Goal: Entertainment & Leisure: Consume media (video, audio)

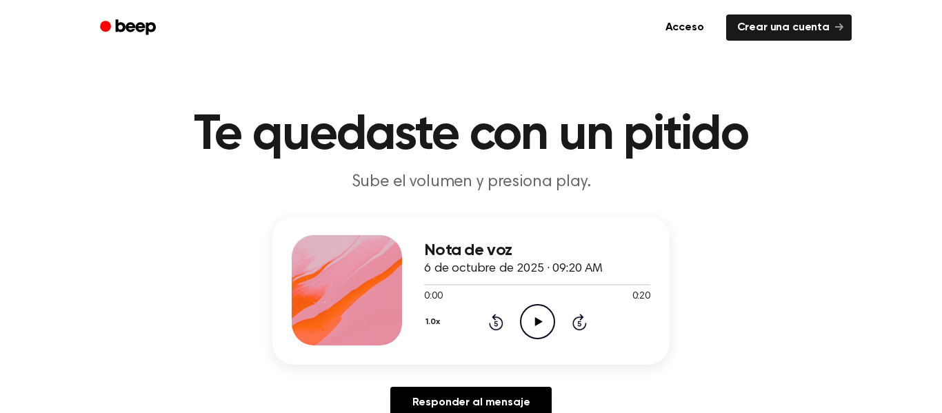
click at [534, 326] on icon "Play Audio" at bounding box center [537, 321] width 35 height 35
click at [541, 329] on icon "Pause Audio" at bounding box center [537, 321] width 35 height 35
click at [540, 324] on icon "Play Audio" at bounding box center [537, 321] width 35 height 35
click at [540, 324] on icon "Pause Audio" at bounding box center [537, 321] width 35 height 35
click at [427, 281] on div at bounding box center [537, 284] width 226 height 11
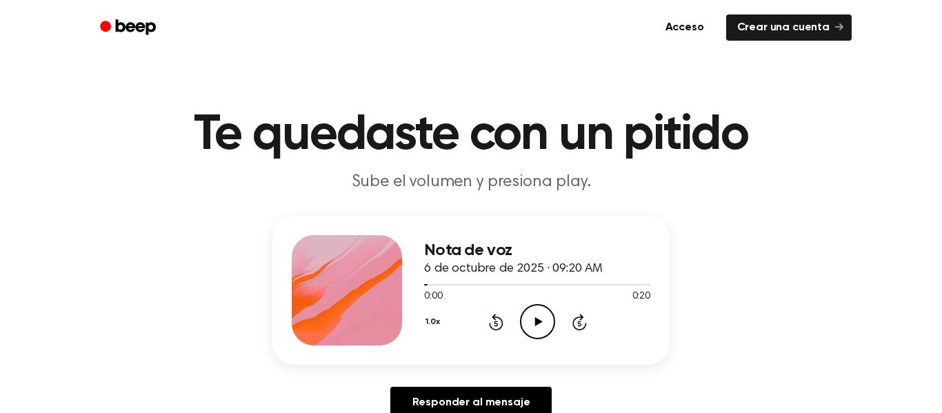
click at [545, 313] on icon "Play Audio" at bounding box center [537, 321] width 35 height 35
click at [540, 316] on icon "Pause Audio" at bounding box center [537, 321] width 35 height 35
click at [550, 325] on icon "Play Audio" at bounding box center [537, 321] width 35 height 35
click at [550, 325] on icon "Pause Audio" at bounding box center [537, 321] width 35 height 35
click at [426, 279] on div at bounding box center [537, 284] width 226 height 11
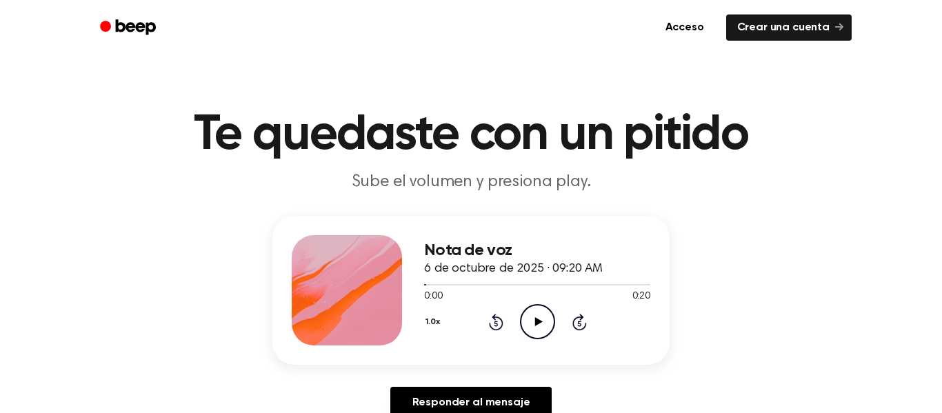
click at [541, 316] on icon "Play Audio" at bounding box center [537, 321] width 35 height 35
click at [551, 317] on icon "Pause Audio" at bounding box center [537, 321] width 35 height 35
click at [424, 276] on div "Nota de voz 6 de octubre de 2025 · 09:20 AM" at bounding box center [537, 259] width 226 height 37
click at [432, 279] on div at bounding box center [537, 284] width 226 height 11
click at [543, 319] on icon "Play Audio" at bounding box center [537, 321] width 35 height 35
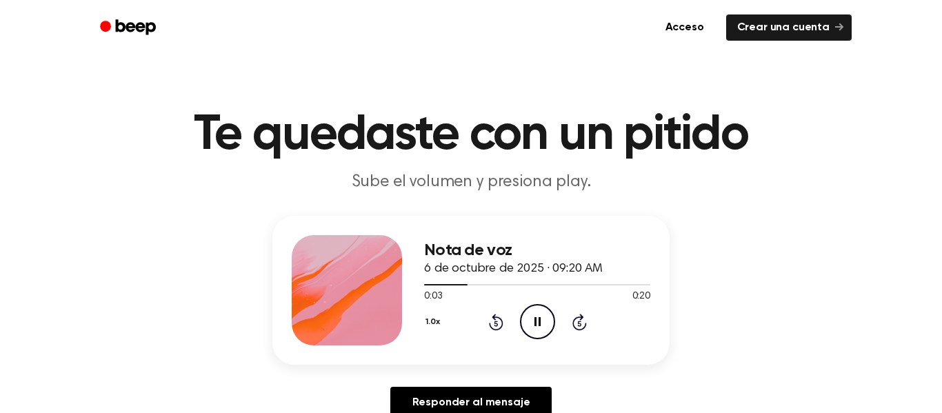
click at [543, 319] on icon "Pause Audio" at bounding box center [537, 321] width 35 height 35
click at [547, 329] on icon "Play Audio" at bounding box center [537, 321] width 35 height 35
click at [540, 317] on icon "Pause Audio" at bounding box center [537, 321] width 35 height 35
click at [542, 318] on icon "Play Audio" at bounding box center [537, 321] width 35 height 35
click at [542, 318] on icon "Pause Audio" at bounding box center [537, 321] width 35 height 35
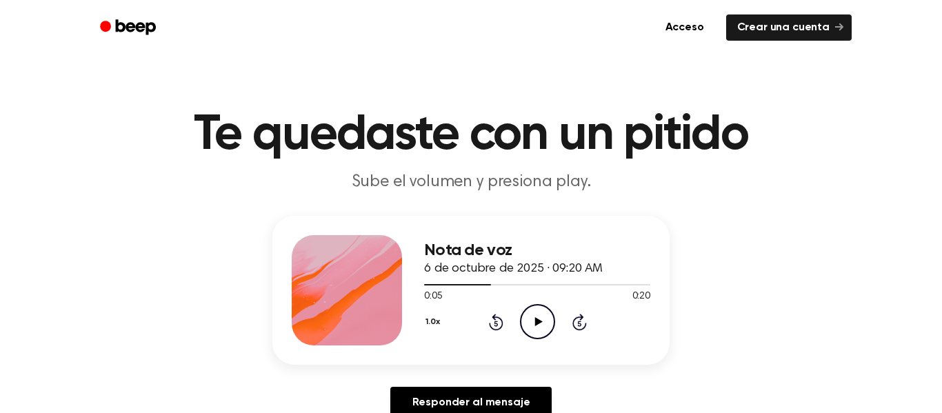
click at [543, 321] on icon "Play Audio" at bounding box center [537, 321] width 35 height 35
click at [543, 321] on icon "Pause Audio" at bounding box center [537, 321] width 35 height 35
click at [543, 321] on icon "Play Audio" at bounding box center [537, 321] width 35 height 35
click at [543, 321] on icon "Pause Audio" at bounding box center [537, 321] width 35 height 35
click at [545, 332] on icon "Play Audio" at bounding box center [537, 321] width 35 height 35
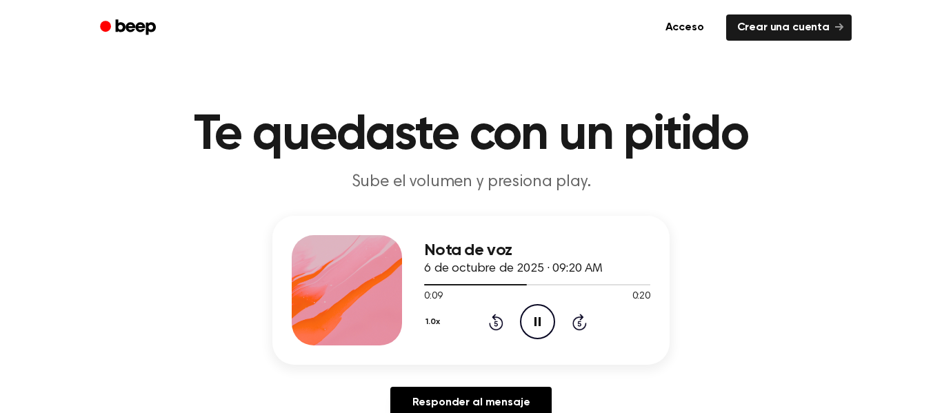
click at [537, 312] on icon "Pause Audio" at bounding box center [537, 321] width 35 height 35
click at [537, 312] on icon "Play Audio" at bounding box center [537, 321] width 35 height 35
click at [537, 312] on icon "Pause Audio" at bounding box center [537, 321] width 35 height 35
click at [532, 317] on icon "Play Audio" at bounding box center [537, 321] width 35 height 35
click at [532, 317] on icon "Pause Audio" at bounding box center [537, 321] width 35 height 35
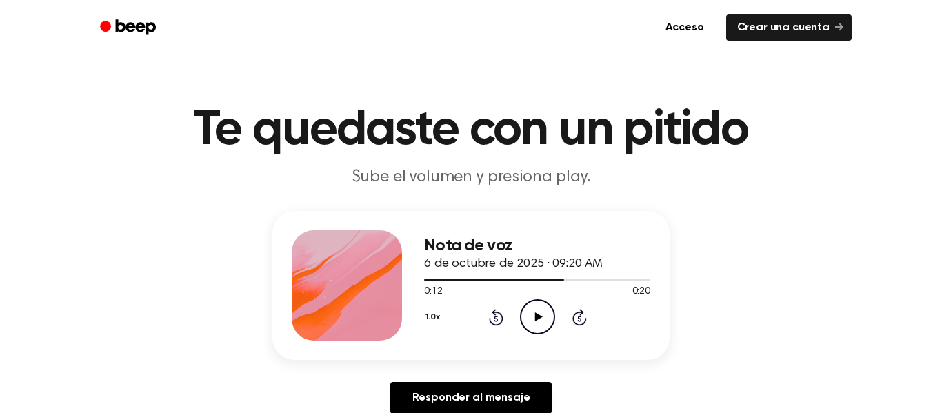
scroll to position [4, 0]
click at [536, 279] on div at bounding box center [537, 279] width 226 height 11
click at [530, 301] on icon "Play Audio" at bounding box center [537, 317] width 35 height 35
click at [534, 301] on circle at bounding box center [538, 318] width 34 height 34
click at [529, 293] on div "0:11 0:20" at bounding box center [537, 292] width 226 height 14
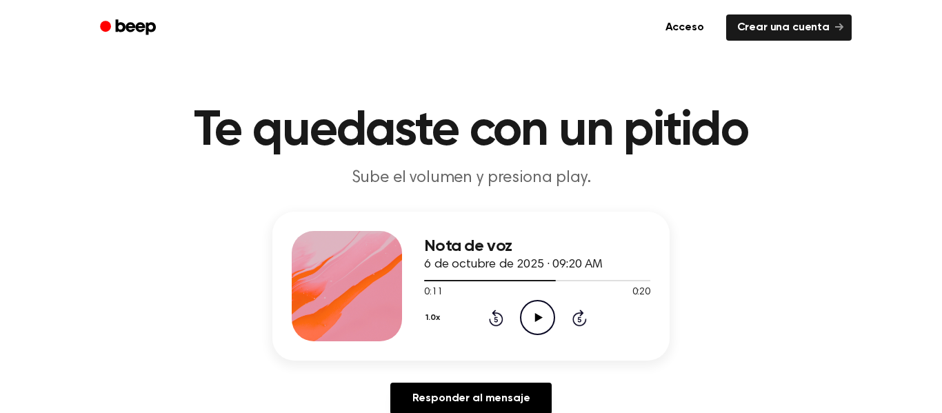
click at [535, 307] on icon "Play Audio" at bounding box center [537, 317] width 35 height 35
click at [536, 307] on icon "Pause Audio" at bounding box center [537, 317] width 35 height 35
click at [527, 303] on circle at bounding box center [538, 318] width 34 height 34
click at [525, 295] on div "0:14 0:20" at bounding box center [537, 292] width 226 height 14
click at [527, 301] on icon "Pause Audio" at bounding box center [537, 317] width 35 height 35
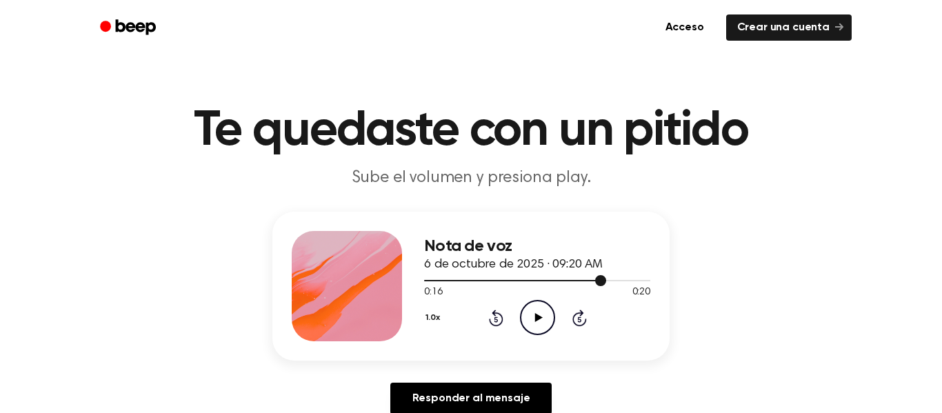
click at [546, 276] on div at bounding box center [537, 279] width 226 height 11
click at [539, 313] on icon "Play Audio" at bounding box center [537, 317] width 35 height 35
click at [542, 311] on icon "Pause Audio" at bounding box center [537, 317] width 35 height 35
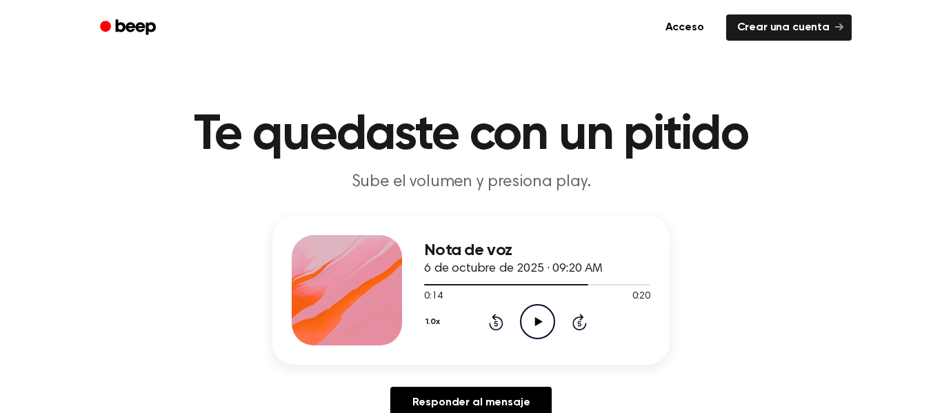
click at [536, 323] on div "Nota de voz 6 de octubre de 2025 · 09:20 AM 0:14 0:20 Su navegador no soporta e…" at bounding box center [537, 290] width 226 height 110
click at [538, 320] on icon "Play Audio" at bounding box center [537, 321] width 35 height 35
click at [538, 316] on icon "Pause Audio" at bounding box center [537, 321] width 35 height 35
click at [545, 311] on icon "Play Audio" at bounding box center [537, 321] width 35 height 35
click at [550, 310] on circle at bounding box center [538, 322] width 34 height 34
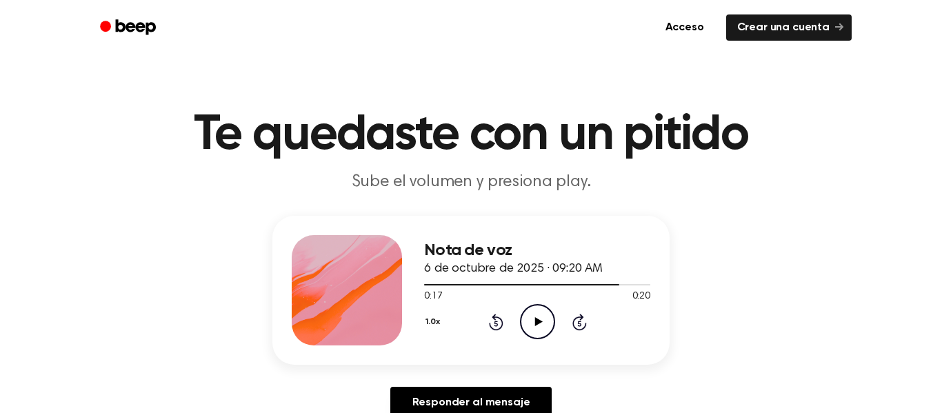
click at [561, 334] on div "1.0x Rewind 5 seconds Play Audio Skip 5 seconds" at bounding box center [537, 321] width 226 height 35
click at [529, 310] on icon "Play Audio" at bounding box center [537, 321] width 35 height 35
click at [529, 310] on icon "Pause Audio" at bounding box center [537, 321] width 35 height 35
click at [529, 308] on circle at bounding box center [538, 322] width 34 height 34
click at [531, 308] on icon "Pause Audio" at bounding box center [537, 321] width 35 height 35
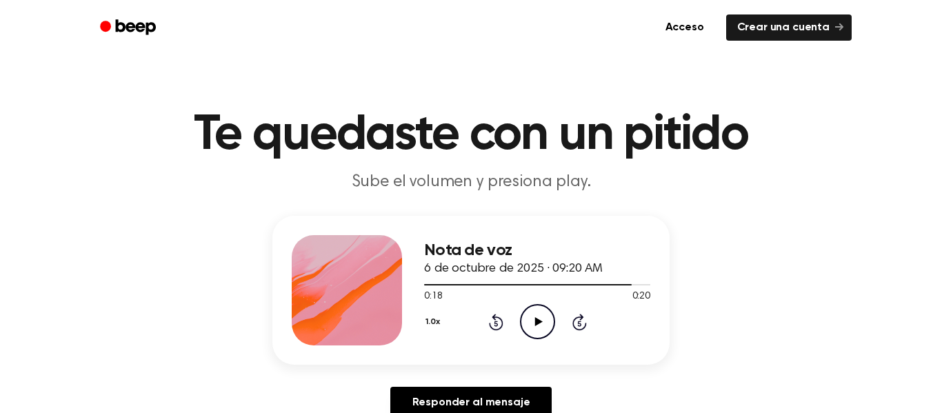
click at [531, 308] on icon "Play Audio" at bounding box center [537, 321] width 35 height 35
click at [531, 308] on icon "Pause Audio" at bounding box center [537, 321] width 35 height 35
click at [519, 277] on div "Nota de voz 6 de octubre de 2025 · 09:20 AM" at bounding box center [537, 259] width 226 height 37
click at [518, 281] on div at bounding box center [537, 284] width 226 height 11
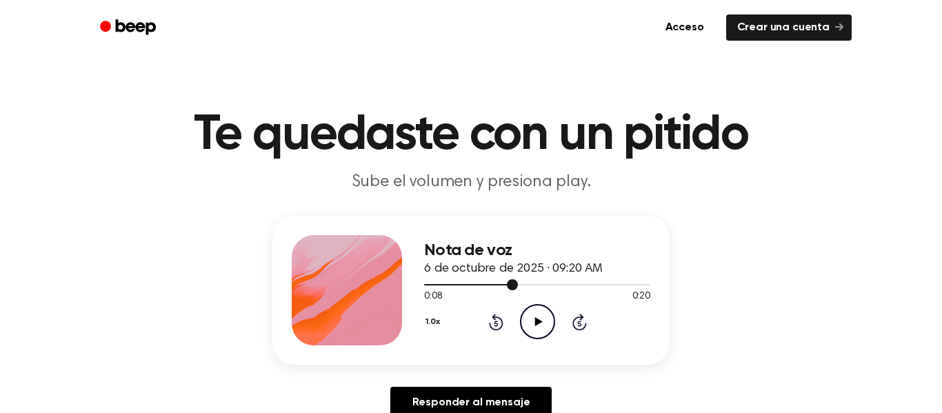
click at [518, 281] on div at bounding box center [537, 284] width 226 height 11
click at [432, 275] on font "6 de octubre de 2025 · 09:20 AM" at bounding box center [513, 269] width 179 height 12
click at [428, 285] on div at bounding box center [471, 284] width 94 height 1
click at [530, 316] on icon "Play Audio" at bounding box center [537, 321] width 35 height 35
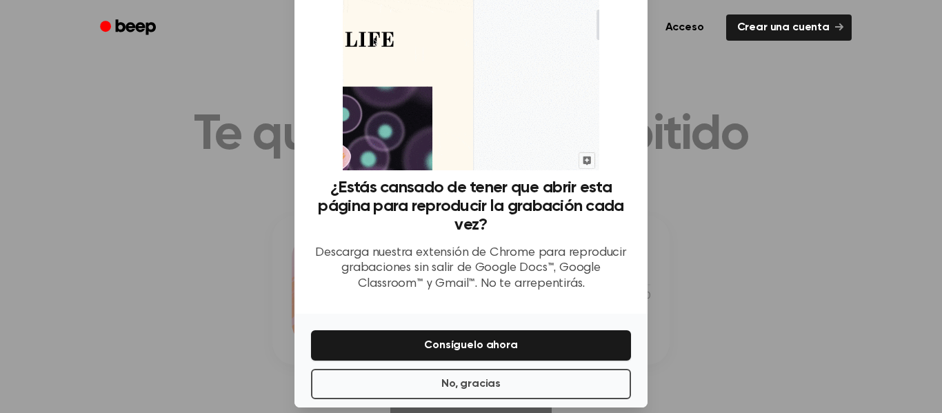
scroll to position [90, 0]
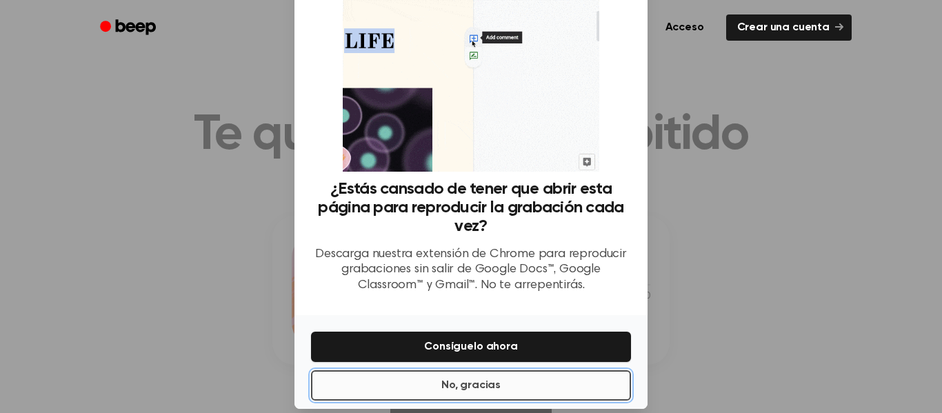
click at [536, 387] on button "No, gracias" at bounding box center [471, 385] width 320 height 30
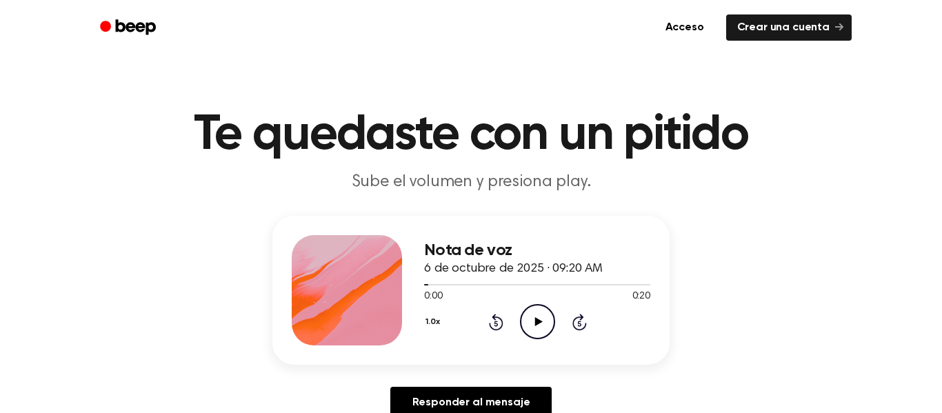
click at [532, 323] on icon "Play Audio" at bounding box center [537, 321] width 35 height 35
click at [636, 280] on div at bounding box center [537, 284] width 226 height 11
click at [432, 279] on div at bounding box center [537, 284] width 226 height 11
click at [539, 312] on icon "Play Audio" at bounding box center [537, 321] width 35 height 35
click at [431, 278] on div "Nota de voz 6 de octubre de 2025 · 09:20 AM" at bounding box center [537, 259] width 226 height 37
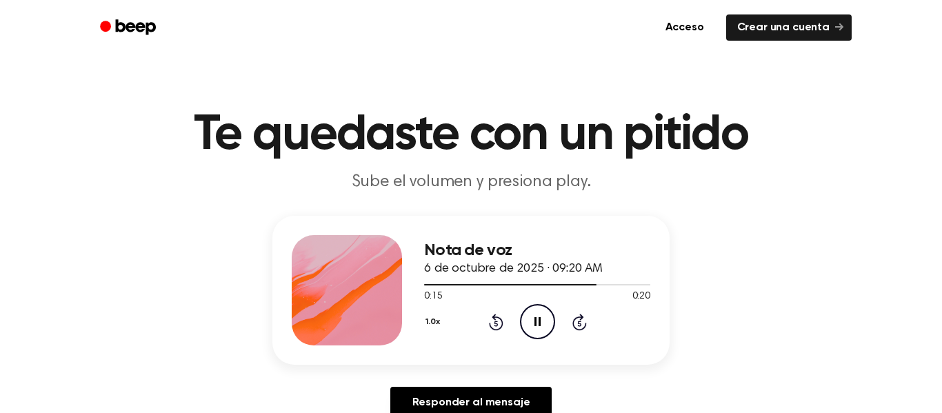
click at [431, 278] on div "Nota de voz 6 de octubre de 2025 · 09:20 AM" at bounding box center [537, 259] width 226 height 37
click at [435, 281] on div at bounding box center [537, 284] width 226 height 11
click at [528, 316] on icon "Pause Audio" at bounding box center [537, 321] width 35 height 35
click at [426, 277] on div "Nota de voz 6 de octubre de 2025 · 09:20 AM" at bounding box center [537, 259] width 226 height 37
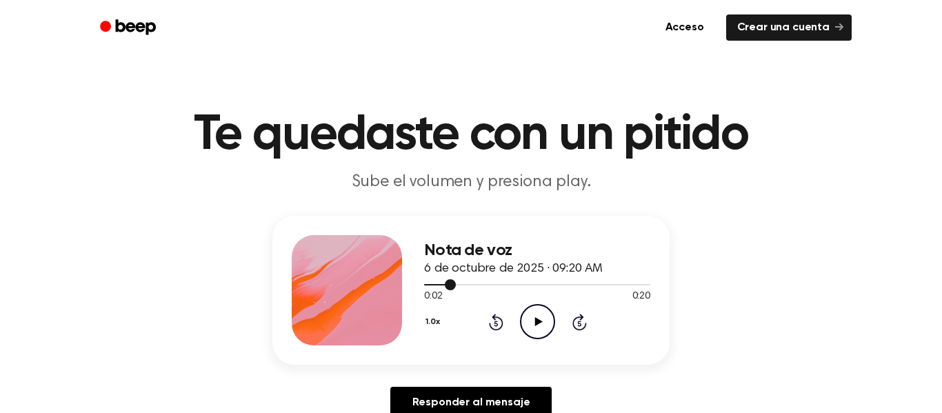
click at [436, 280] on div at bounding box center [537, 284] width 226 height 11
click at [541, 321] on icon "Play Audio" at bounding box center [537, 321] width 35 height 35
